Goal: Information Seeking & Learning: Learn about a topic

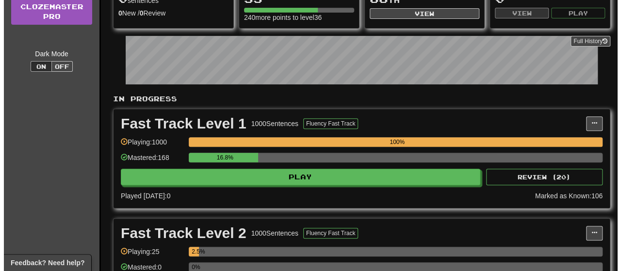
scroll to position [136, 0]
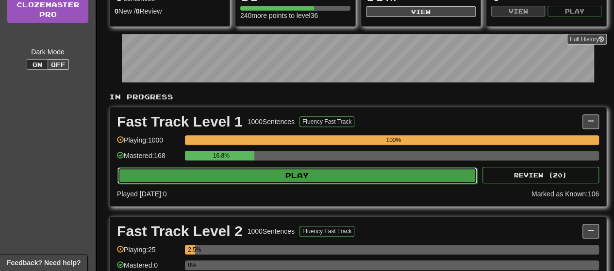
click at [331, 171] on button "Play" at bounding box center [297, 175] width 360 height 16
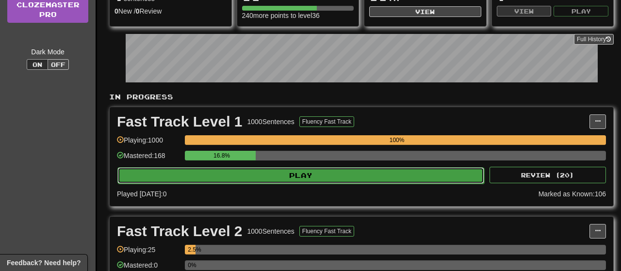
select select "**"
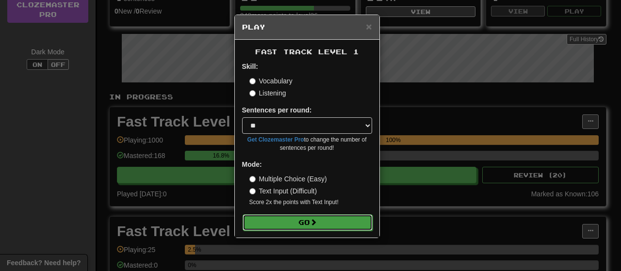
click at [334, 225] on button "Go" at bounding box center [308, 222] width 130 height 16
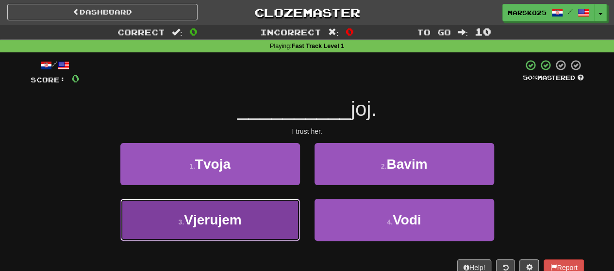
click at [256, 206] on button "3 . Vjerujem" at bounding box center [210, 220] width 180 height 42
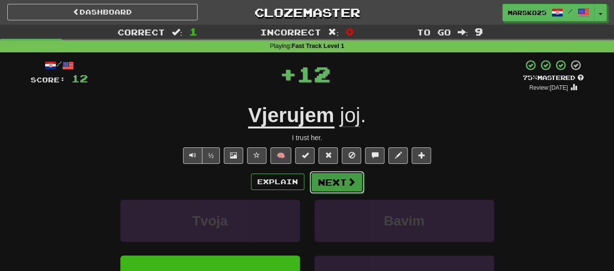
click at [331, 183] on button "Next" at bounding box center [337, 182] width 54 height 22
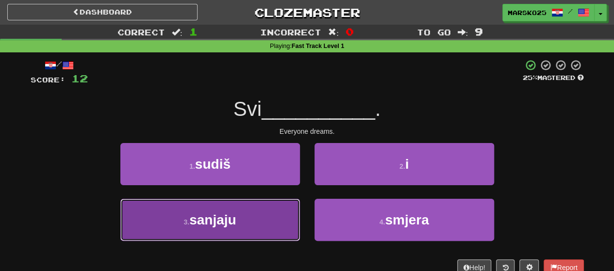
click at [263, 217] on button "3 . sanjaju" at bounding box center [210, 220] width 180 height 42
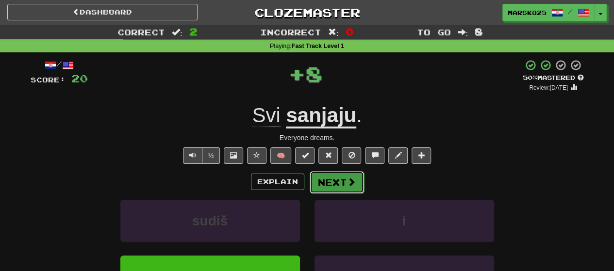
click at [345, 182] on button "Next" at bounding box center [337, 182] width 54 height 22
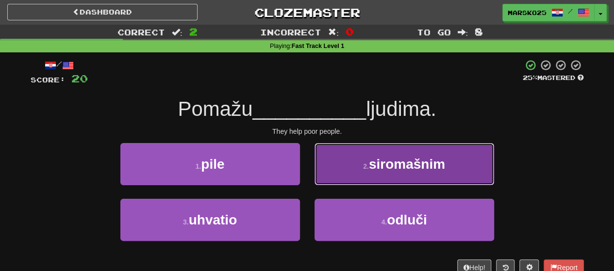
click at [363, 166] on small "2 ." at bounding box center [366, 167] width 6 height 8
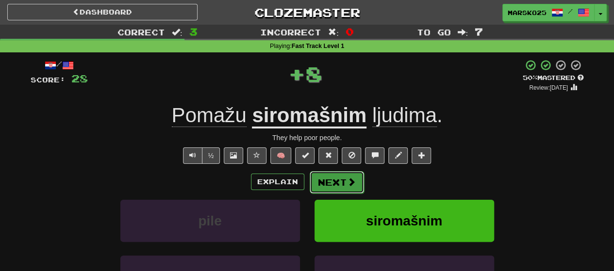
click at [339, 177] on button "Next" at bounding box center [337, 182] width 54 height 22
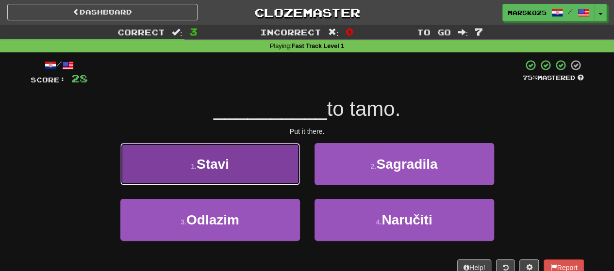
click at [270, 177] on button "1 . Stavi" at bounding box center [210, 164] width 180 height 42
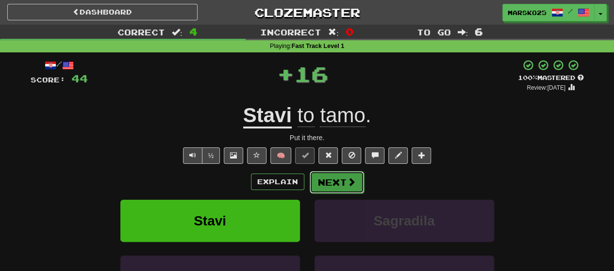
click at [336, 184] on button "Next" at bounding box center [337, 182] width 54 height 22
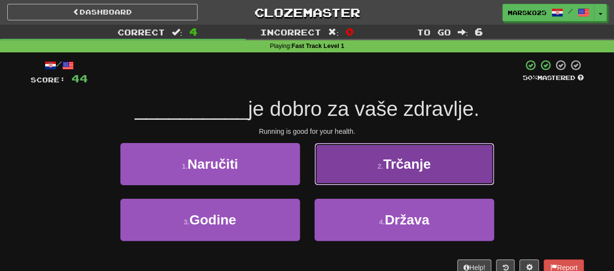
click at [353, 156] on button "2 . Trčanje" at bounding box center [404, 164] width 180 height 42
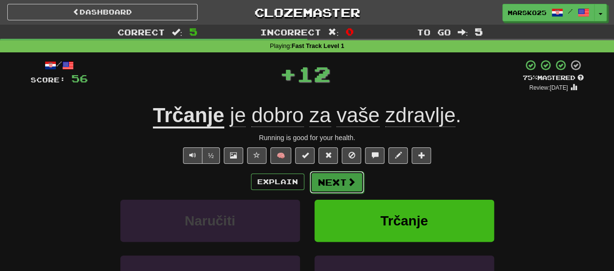
click at [342, 179] on button "Next" at bounding box center [337, 182] width 54 height 22
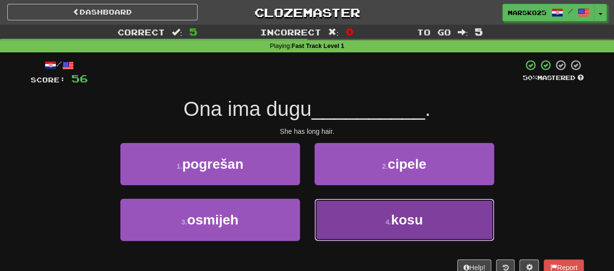
click at [355, 209] on button "4 . kosu" at bounding box center [404, 220] width 180 height 42
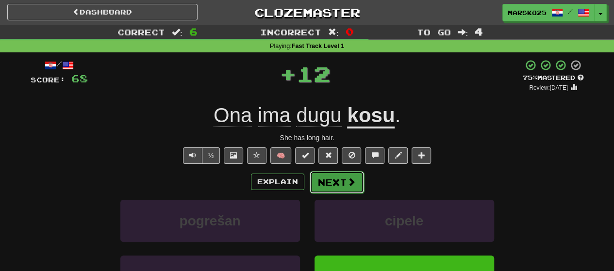
click at [350, 181] on span at bounding box center [351, 182] width 9 height 9
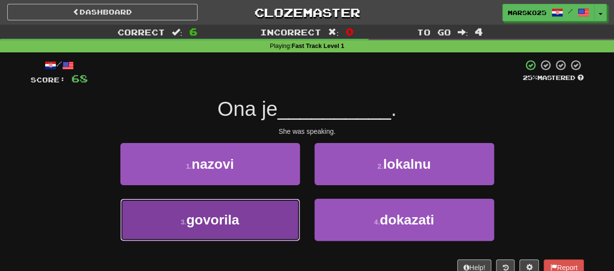
click at [273, 214] on button "3 . govorila" at bounding box center [210, 220] width 180 height 42
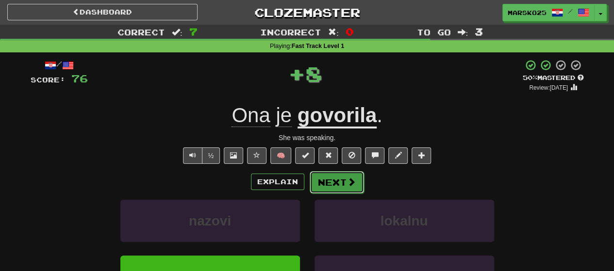
click at [340, 181] on button "Next" at bounding box center [337, 182] width 54 height 22
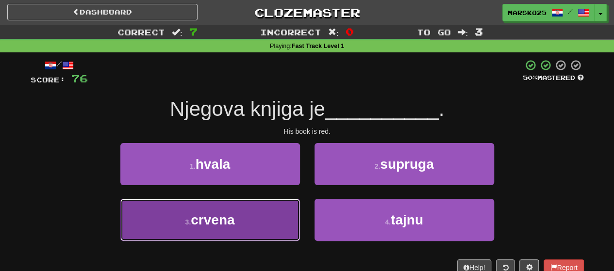
click at [265, 218] on button "3 . crvena" at bounding box center [210, 220] width 180 height 42
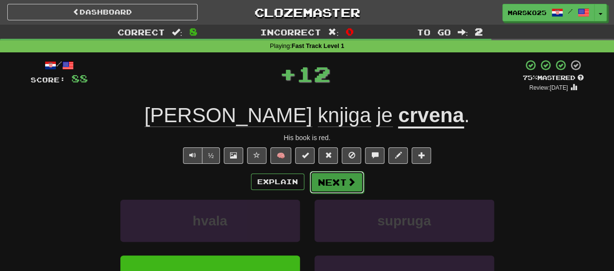
click at [334, 183] on button "Next" at bounding box center [337, 182] width 54 height 22
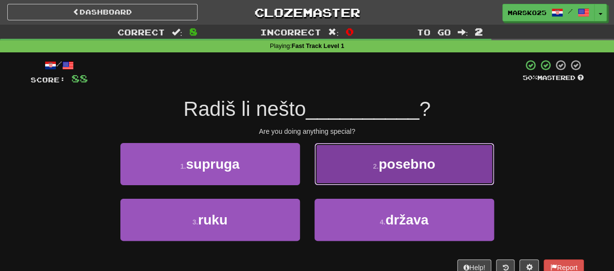
click at [336, 173] on button "2 . posebno" at bounding box center [404, 164] width 180 height 42
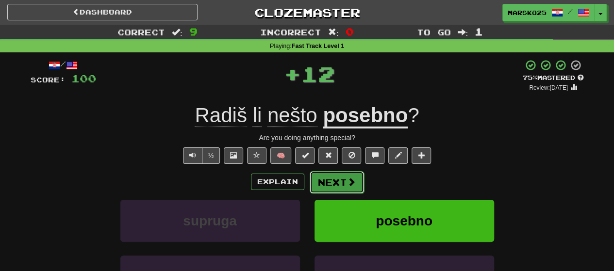
click at [326, 182] on button "Next" at bounding box center [337, 182] width 54 height 22
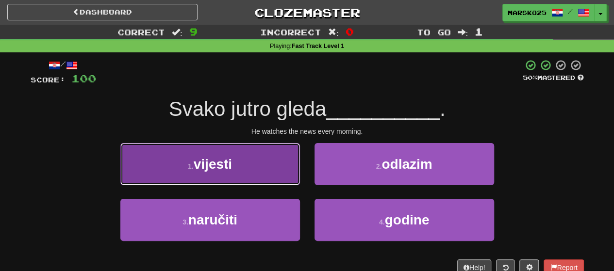
click at [264, 165] on button "1 . vijesti" at bounding box center [210, 164] width 180 height 42
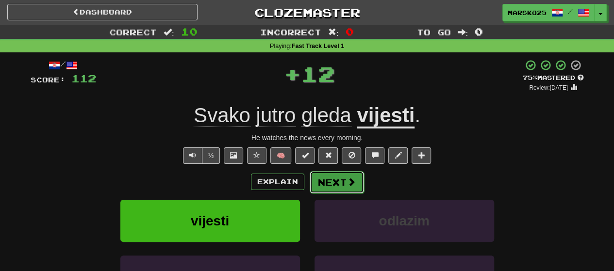
click at [335, 179] on button "Next" at bounding box center [337, 182] width 54 height 22
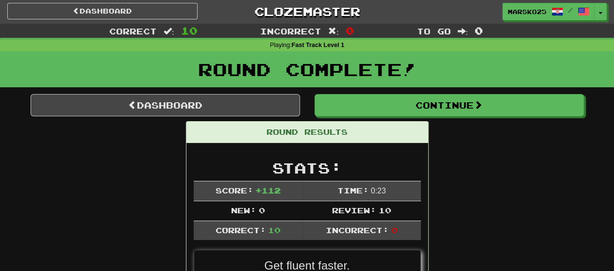
scroll to position [1, 0]
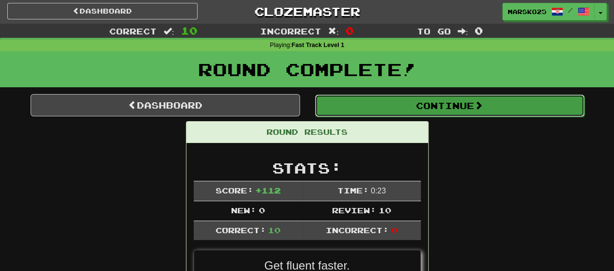
click at [408, 108] on button "Continue" at bounding box center [449, 106] width 269 height 22
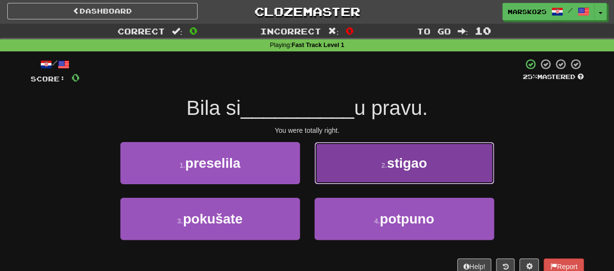
click at [348, 161] on button "2 . stigao" at bounding box center [404, 163] width 180 height 42
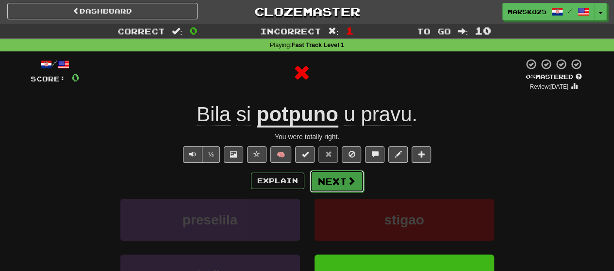
click at [343, 179] on button "Next" at bounding box center [337, 181] width 54 height 22
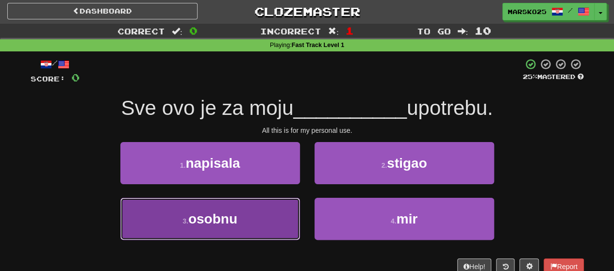
click at [278, 219] on button "3 . osobnu" at bounding box center [210, 219] width 180 height 42
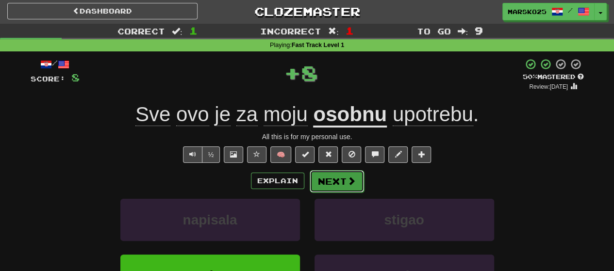
click at [341, 186] on button "Next" at bounding box center [337, 181] width 54 height 22
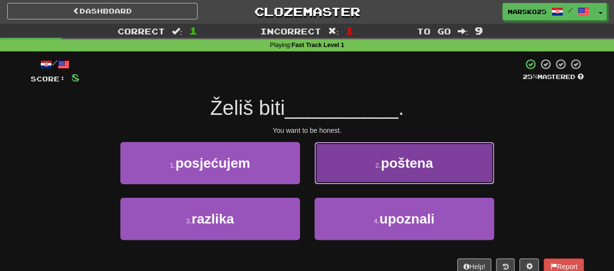
click at [344, 166] on button "2 . poštena" at bounding box center [404, 163] width 180 height 42
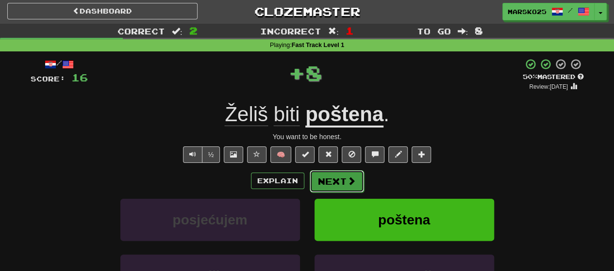
click at [332, 182] on button "Next" at bounding box center [337, 181] width 54 height 22
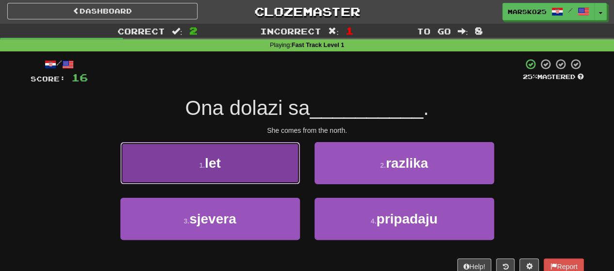
click at [273, 170] on button "1 . let" at bounding box center [210, 163] width 180 height 42
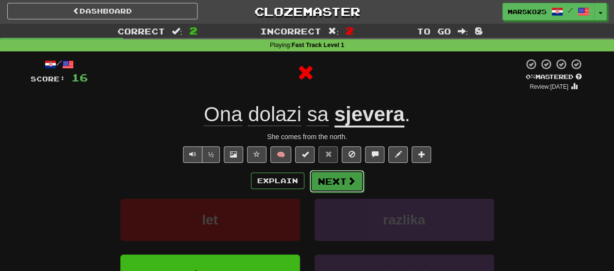
click at [332, 178] on button "Next" at bounding box center [337, 181] width 54 height 22
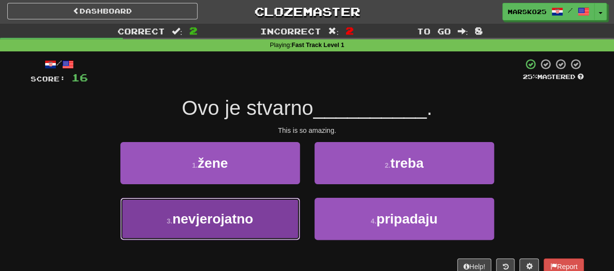
click at [277, 219] on button "3 . nevjerojatno" at bounding box center [210, 219] width 180 height 42
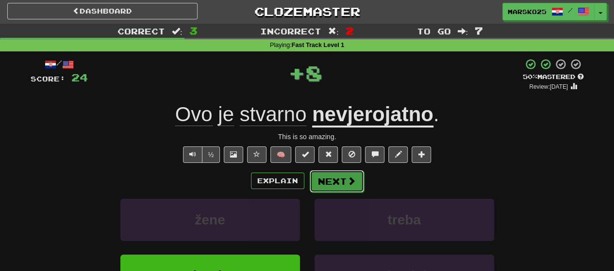
click at [337, 179] on button "Next" at bounding box center [337, 181] width 54 height 22
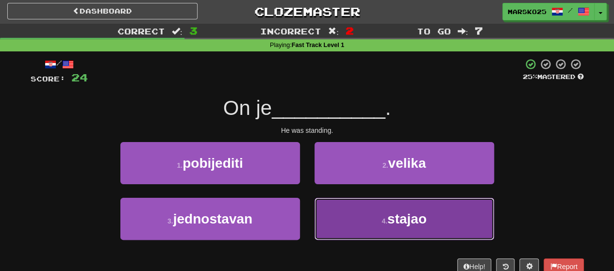
click at [345, 216] on button "4 . stajao" at bounding box center [404, 219] width 180 height 42
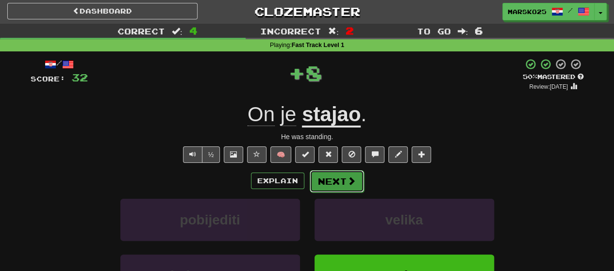
click at [332, 175] on button "Next" at bounding box center [337, 181] width 54 height 22
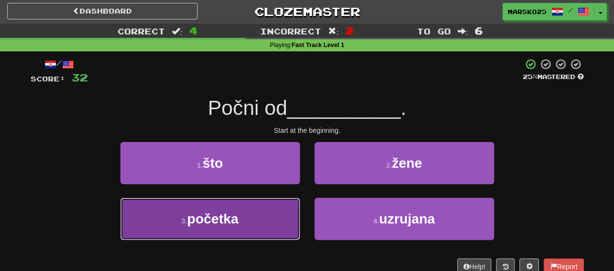
click at [269, 218] on button "3 . početka" at bounding box center [210, 219] width 180 height 42
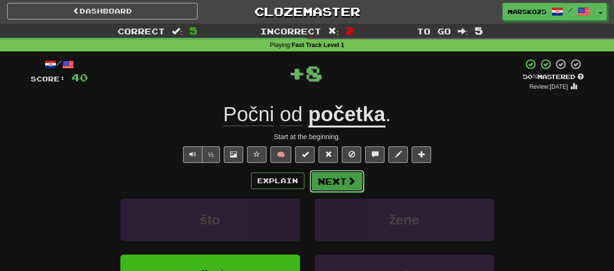
click at [332, 176] on button "Next" at bounding box center [337, 181] width 54 height 22
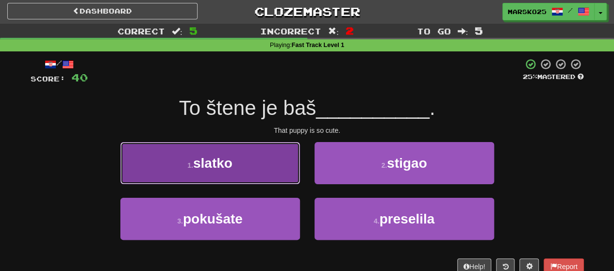
click at [269, 164] on button "1 . slatko" at bounding box center [210, 163] width 180 height 42
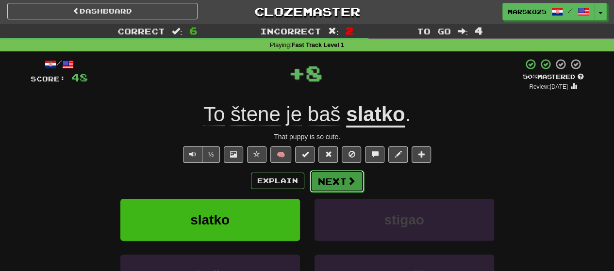
click at [337, 177] on button "Next" at bounding box center [337, 181] width 54 height 22
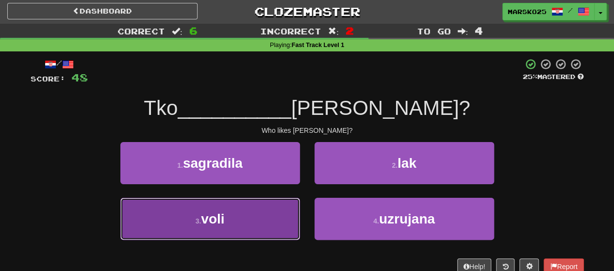
click at [272, 205] on button "3 . voli" at bounding box center [210, 219] width 180 height 42
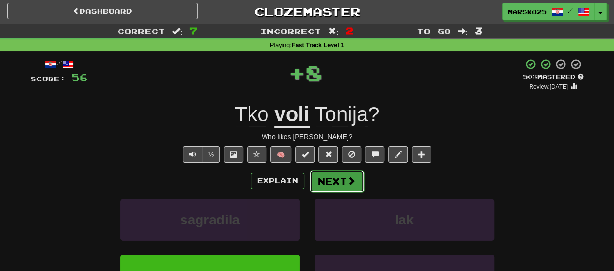
click at [328, 187] on button "Next" at bounding box center [337, 181] width 54 height 22
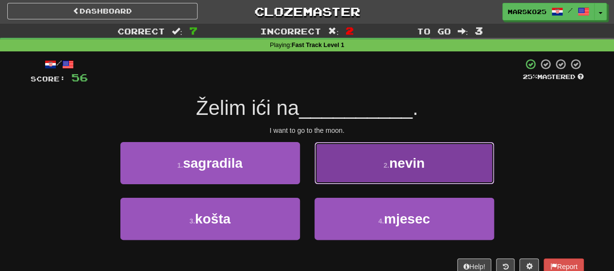
click at [339, 175] on button "2 . nevin" at bounding box center [404, 163] width 180 height 42
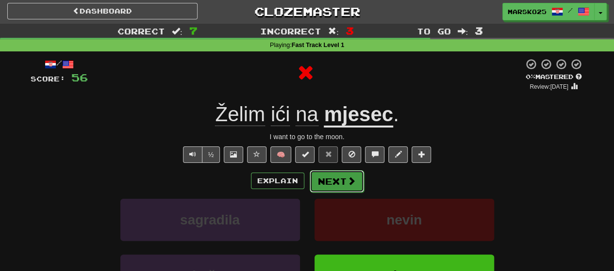
click at [334, 180] on button "Next" at bounding box center [337, 181] width 54 height 22
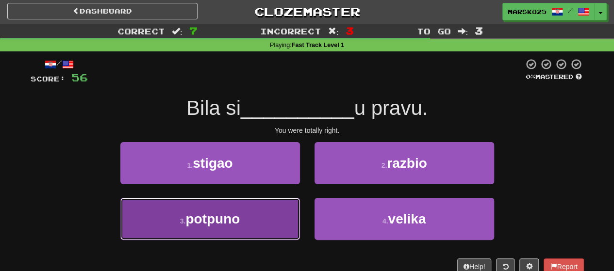
click at [269, 211] on button "3 . potpuno" at bounding box center [210, 219] width 180 height 42
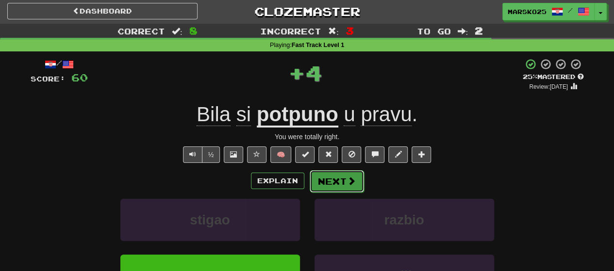
click at [337, 172] on button "Next" at bounding box center [337, 181] width 54 height 22
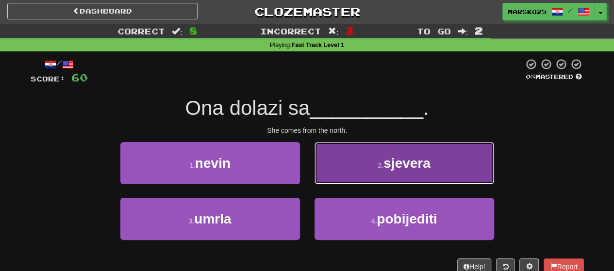
click at [339, 167] on button "2 . sjevera" at bounding box center [404, 163] width 180 height 42
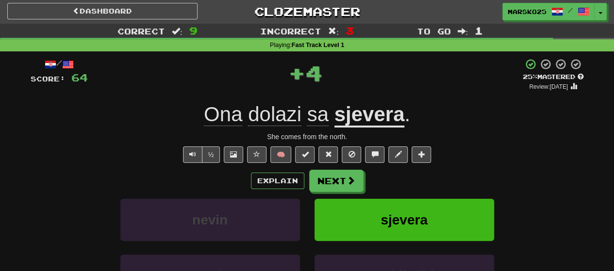
click at [324, 193] on div "Explain Next nevin sjevera umrla pobijediti Learn more: nevin sjevera umrla pob…" at bounding box center [307, 248] width 553 height 156
click at [327, 184] on button "Next" at bounding box center [337, 181] width 54 height 22
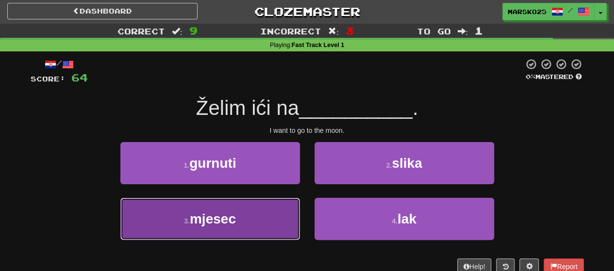
click at [275, 204] on button "3 . mjesec" at bounding box center [210, 219] width 180 height 42
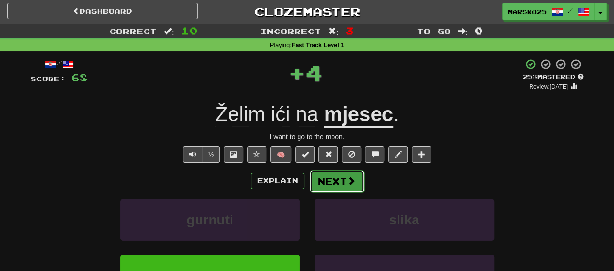
click at [336, 183] on button "Next" at bounding box center [337, 181] width 54 height 22
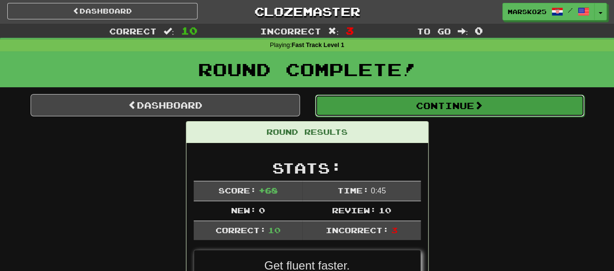
click at [322, 106] on button "Continue" at bounding box center [449, 106] width 269 height 22
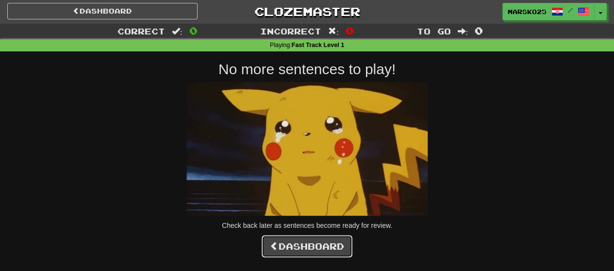
click at [272, 245] on span at bounding box center [274, 246] width 9 height 9
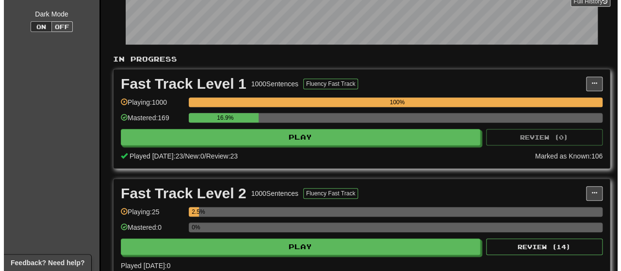
scroll to position [178, 0]
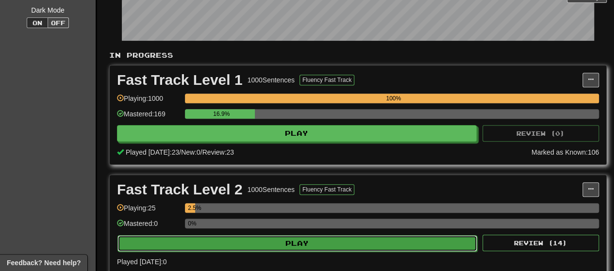
click at [423, 239] on button "Play" at bounding box center [297, 243] width 360 height 16
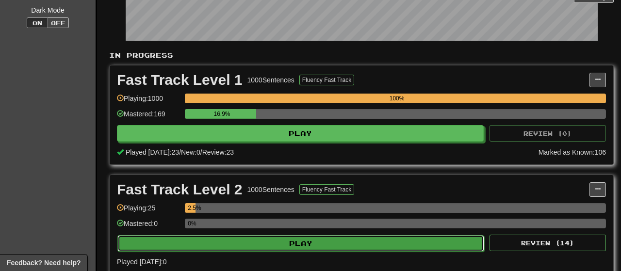
select select "**"
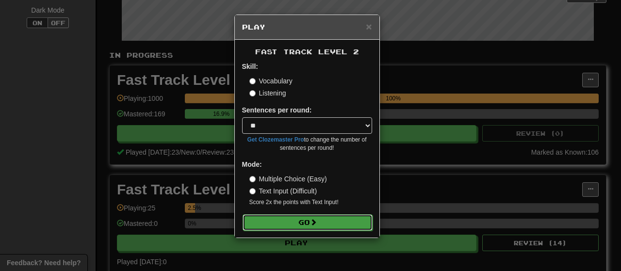
click at [346, 223] on button "Go" at bounding box center [308, 222] width 130 height 16
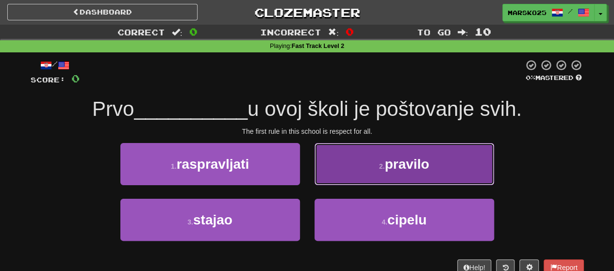
click at [375, 158] on button "2 . pravilo" at bounding box center [404, 164] width 180 height 42
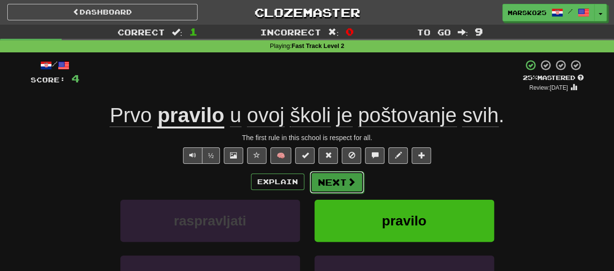
click at [347, 181] on span at bounding box center [351, 182] width 9 height 9
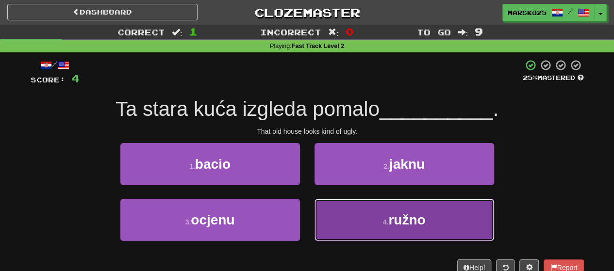
click at [348, 223] on button "4 . ružno" at bounding box center [404, 220] width 180 height 42
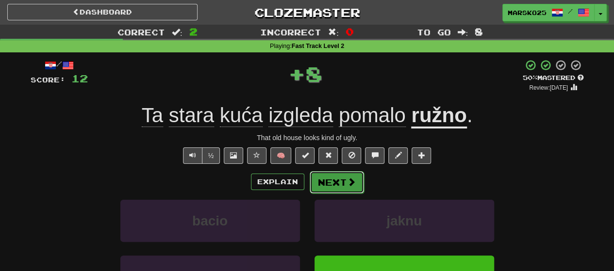
click at [353, 180] on span at bounding box center [351, 182] width 9 height 9
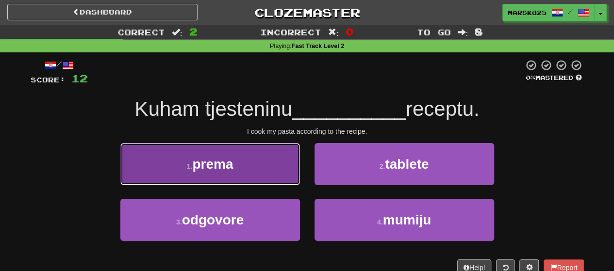
click at [268, 168] on button "1 . prema" at bounding box center [210, 164] width 180 height 42
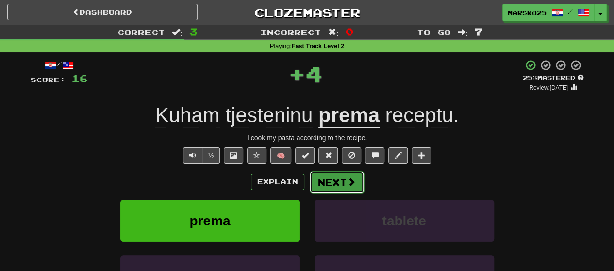
click at [342, 179] on button "Next" at bounding box center [337, 182] width 54 height 22
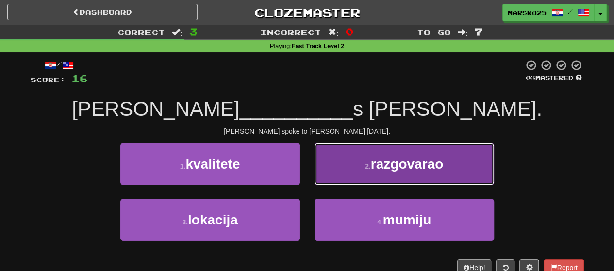
click at [361, 175] on button "2 . razgovarao" at bounding box center [404, 164] width 180 height 42
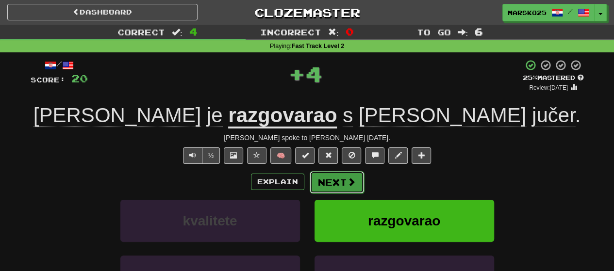
click at [331, 172] on button "Next" at bounding box center [337, 182] width 54 height 22
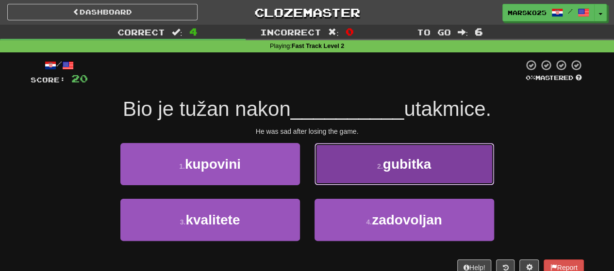
click at [348, 165] on button "2 . gubitka" at bounding box center [404, 164] width 180 height 42
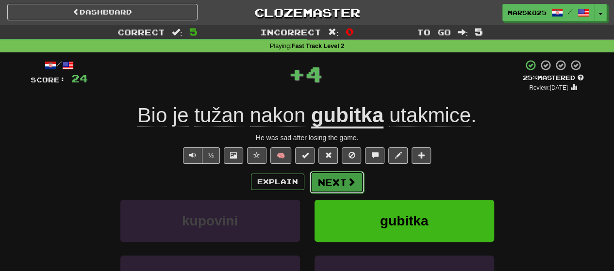
click at [333, 185] on button "Next" at bounding box center [337, 182] width 54 height 22
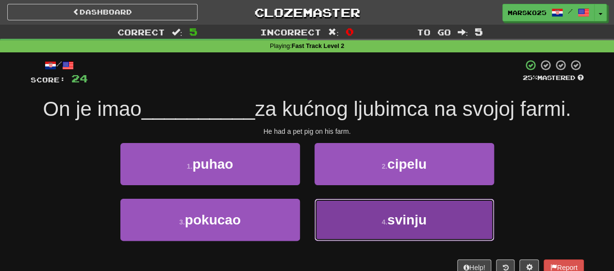
click at [336, 221] on button "4 . svinju" at bounding box center [404, 220] width 180 height 42
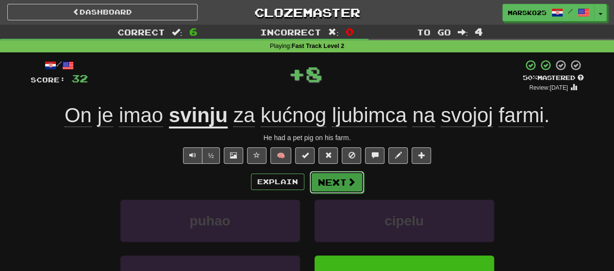
click at [330, 180] on button "Next" at bounding box center [337, 182] width 54 height 22
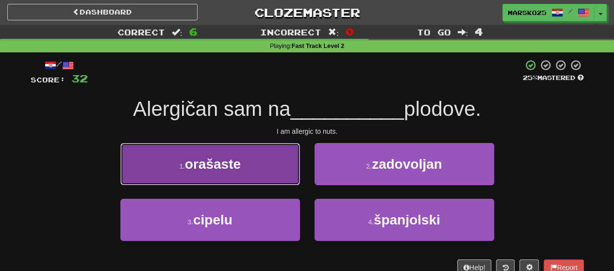
click at [276, 168] on button "1 . orašaste" at bounding box center [210, 164] width 180 height 42
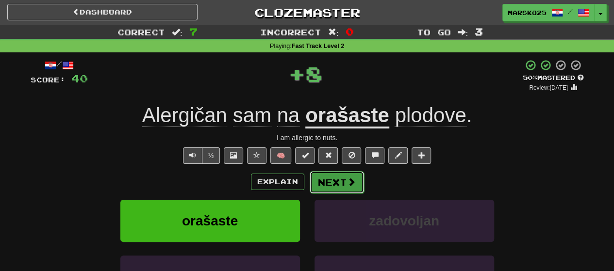
click at [341, 177] on button "Next" at bounding box center [337, 182] width 54 height 22
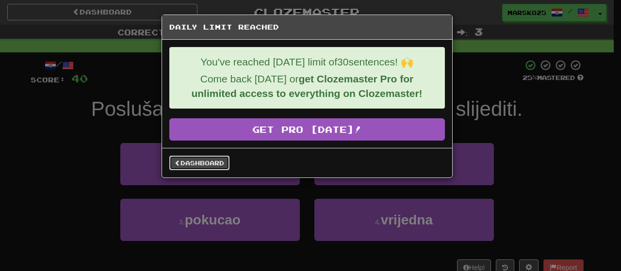
click at [217, 156] on link "Dashboard" at bounding box center [199, 163] width 60 height 15
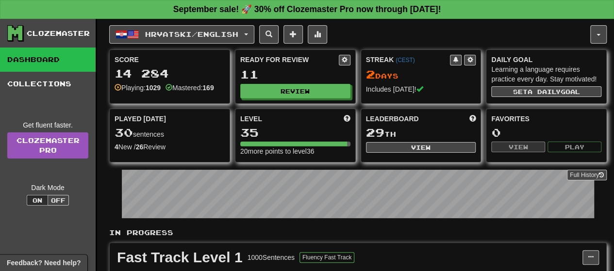
click at [393, 142] on button "View" at bounding box center [421, 147] width 110 height 11
select select "**********"
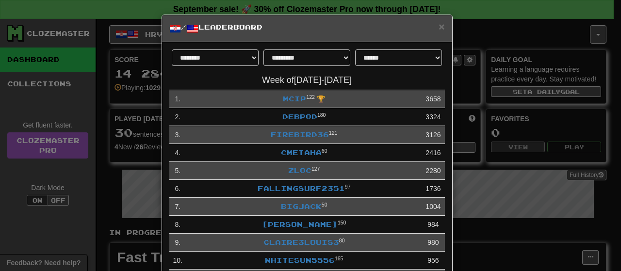
click at [442, 28] on div "× / Leaderboard" at bounding box center [307, 28] width 290 height 27
click at [440, 25] on span "×" at bounding box center [442, 26] width 6 height 11
